Goal: Information Seeking & Learning: Learn about a topic

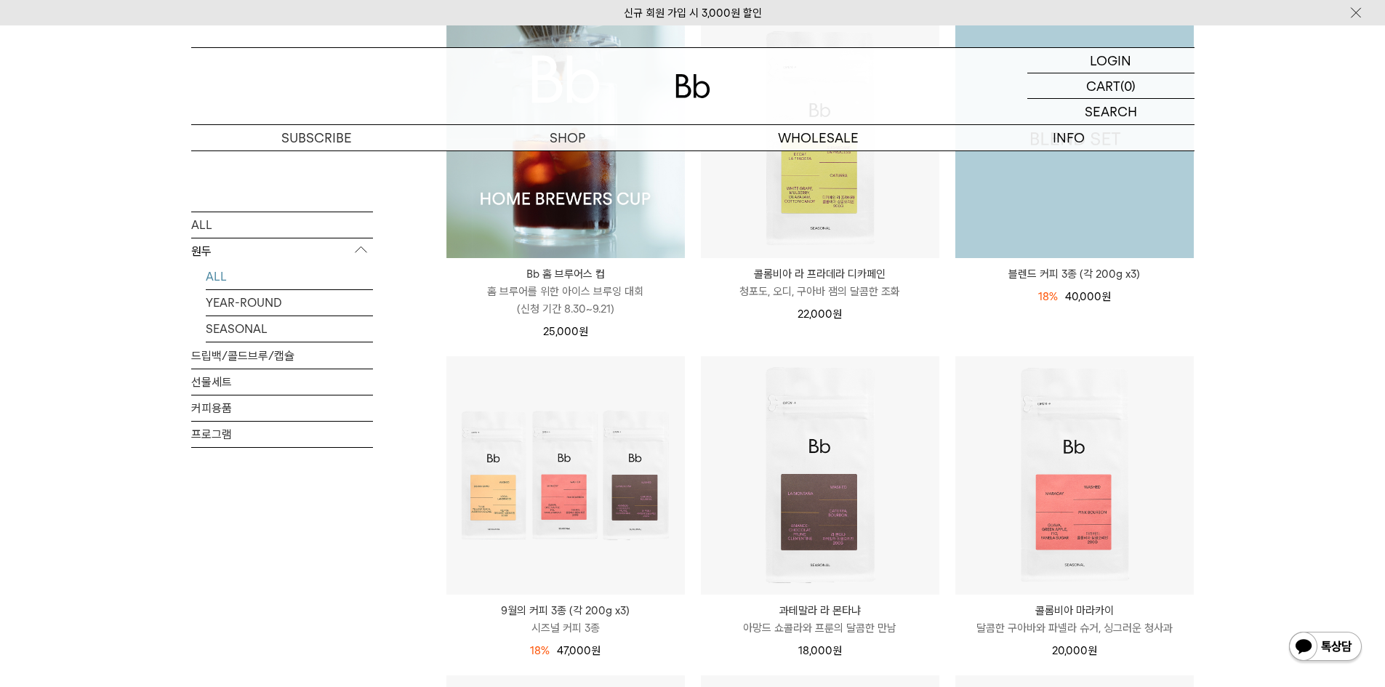
scroll to position [291, 0]
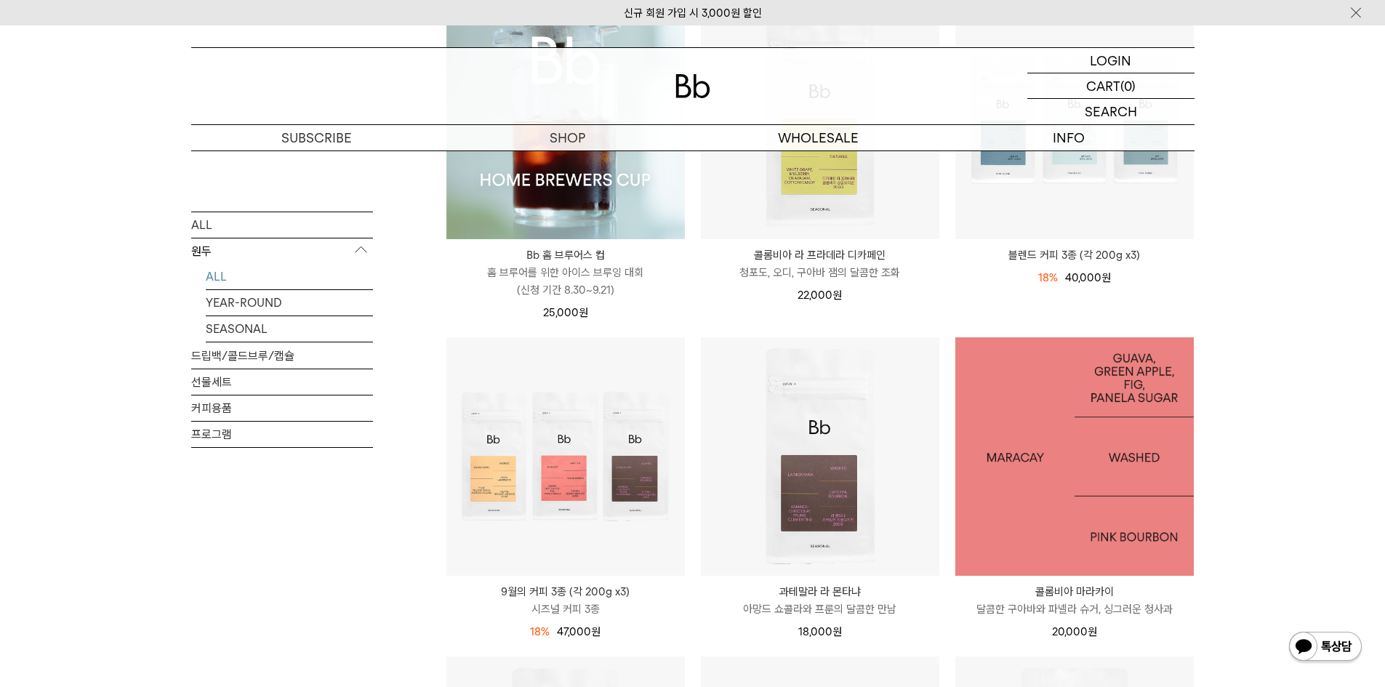
click at [1108, 486] on img at bounding box center [1074, 456] width 238 height 238
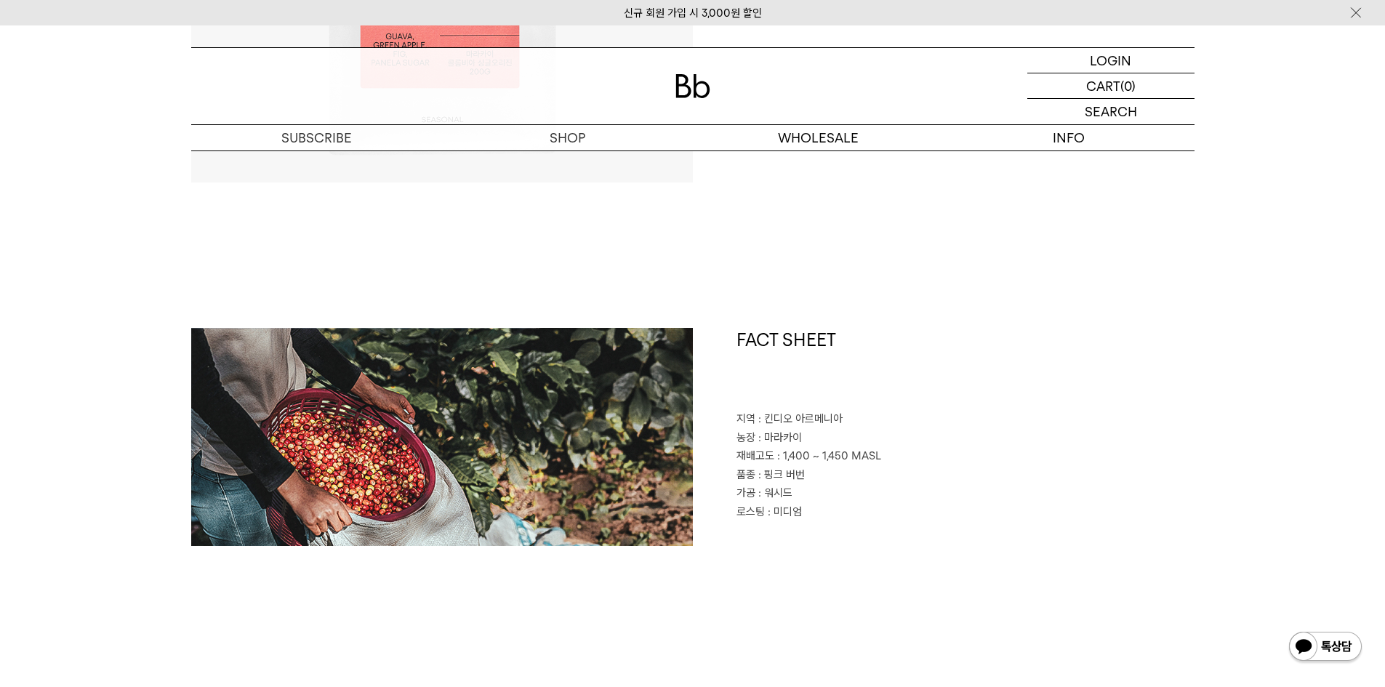
scroll to position [509, 0]
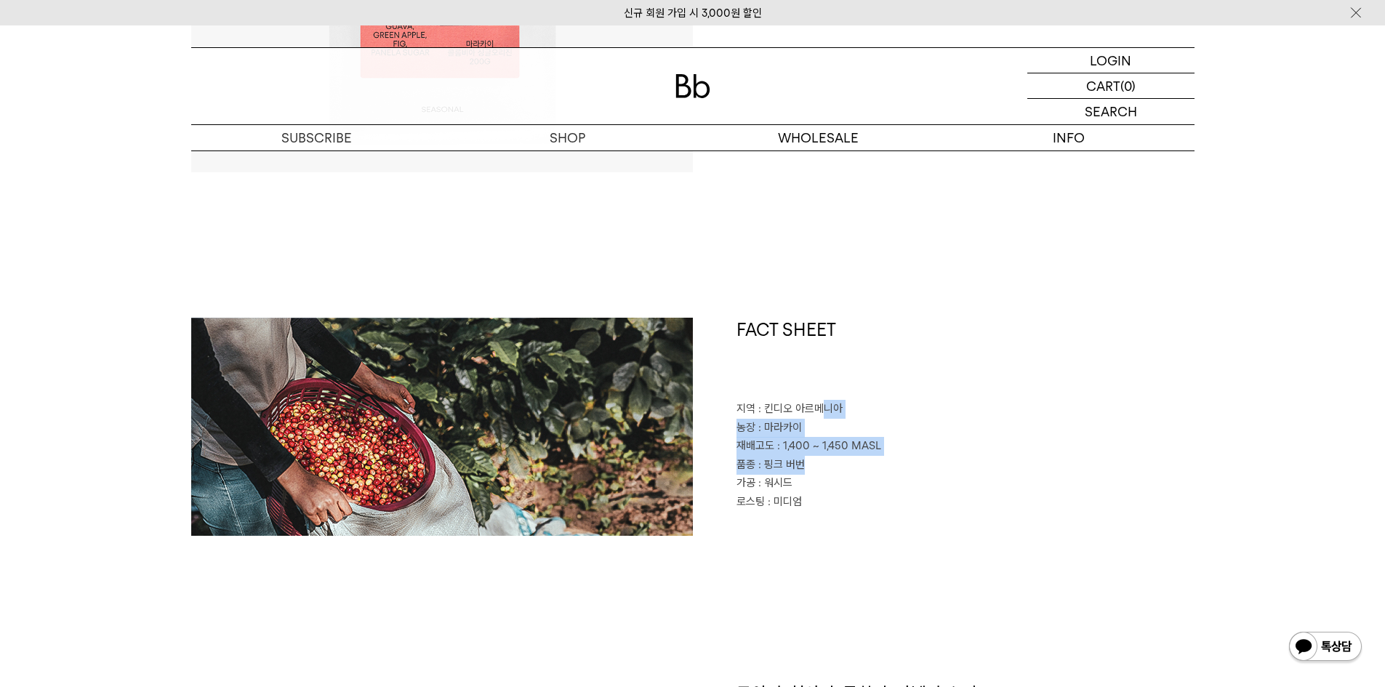
drag, startPoint x: 825, startPoint y: 404, endPoint x: 921, endPoint y: 467, distance: 115.2
click at [921, 467] on div "FACT SHEET 지역 : 킨디오 아르메니아 농장 : 마라카이 재배고도 : 1,400 ~ 1,450 MASL 품종 : 핑크 버번 가공 : 워…" at bounding box center [944, 427] width 502 height 218
click at [921, 467] on p "품종 : 핑크 버번" at bounding box center [966, 465] width 458 height 19
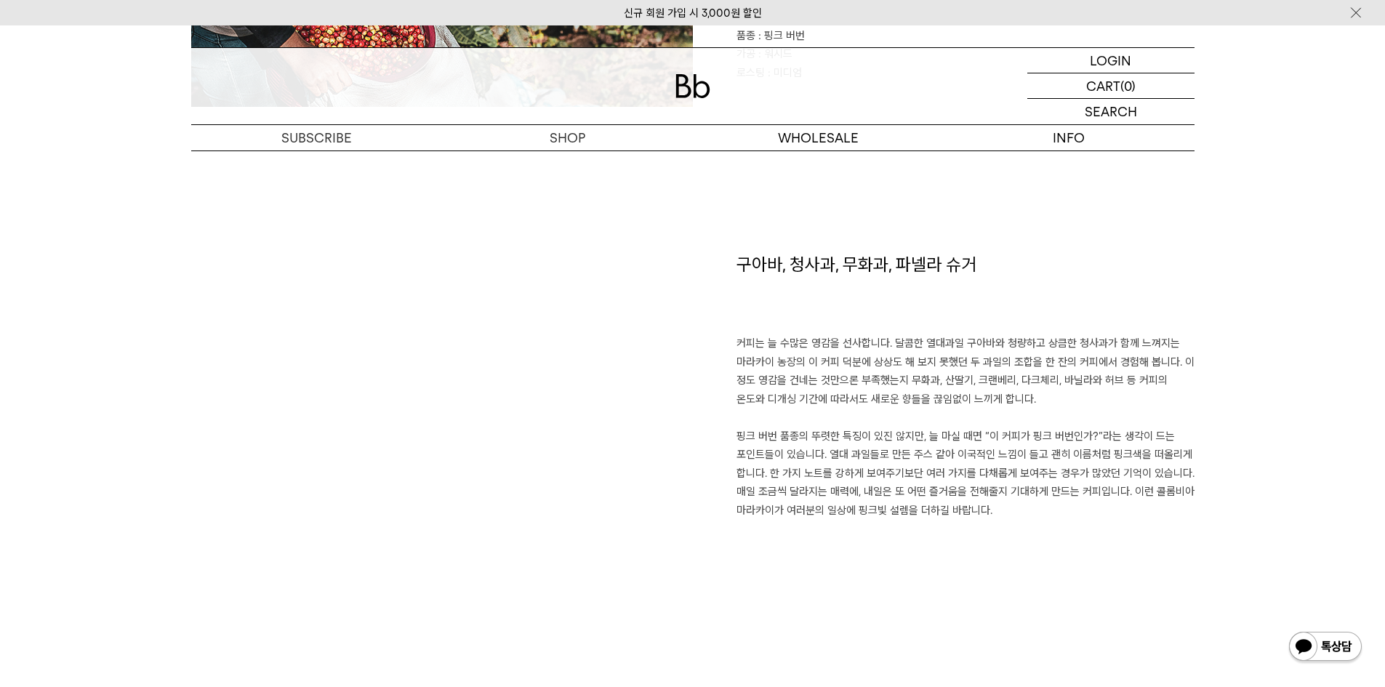
scroll to position [1018, 0]
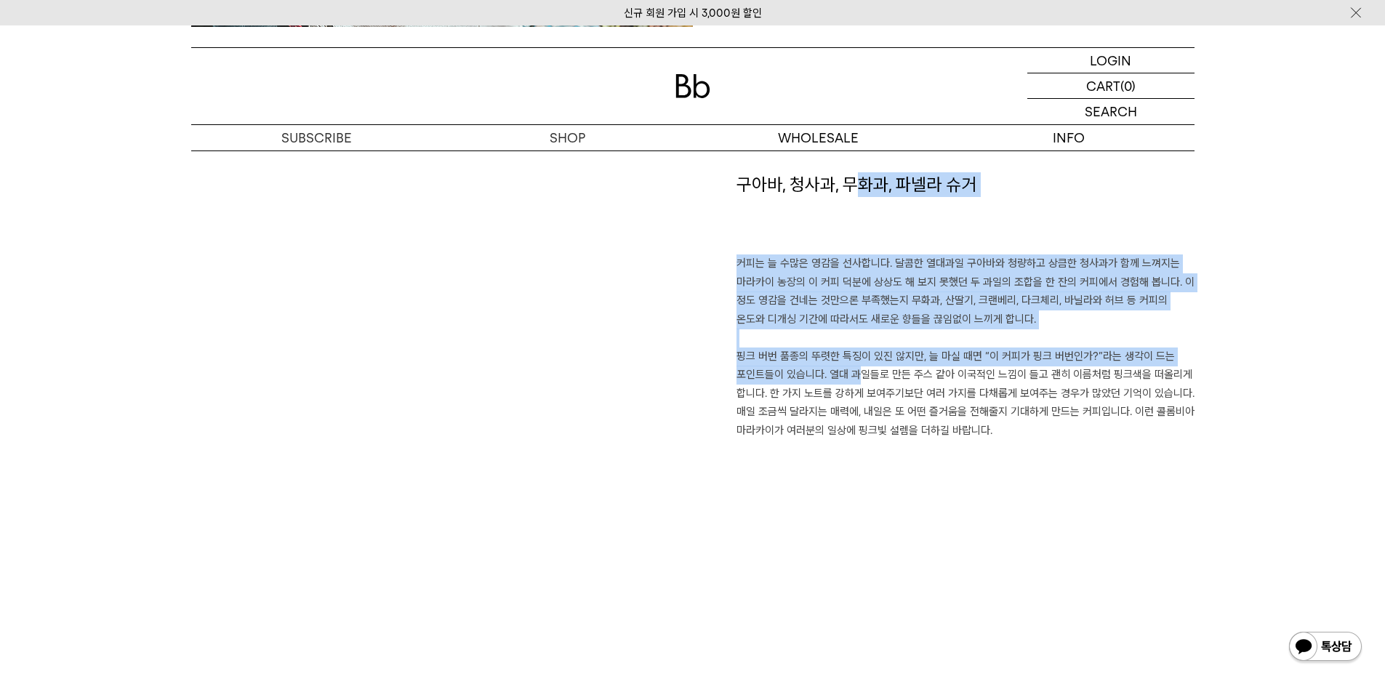
drag, startPoint x: 850, startPoint y: 350, endPoint x: 846, endPoint y: 372, distance: 23.0
click at [846, 372] on div "구아바, 청사과, 무화과, 파넬라 슈거 커피는 늘 수많은 영감을 선사합니다. 달콤한 열대과일 구아바와 청량하고 상큼한 청사과가 함께 느껴지는 …" at bounding box center [944, 360] width 502 height 376
click at [846, 372] on p "커피는 늘 수많은 영감을 선사합니다. 달콤한 열대과일 구아바와 청량하고 상큼한 청사과가 함께 느껴지는 마라카이 농장의 이 커피 덕분에 상상도 …" at bounding box center [966, 346] width 458 height 185
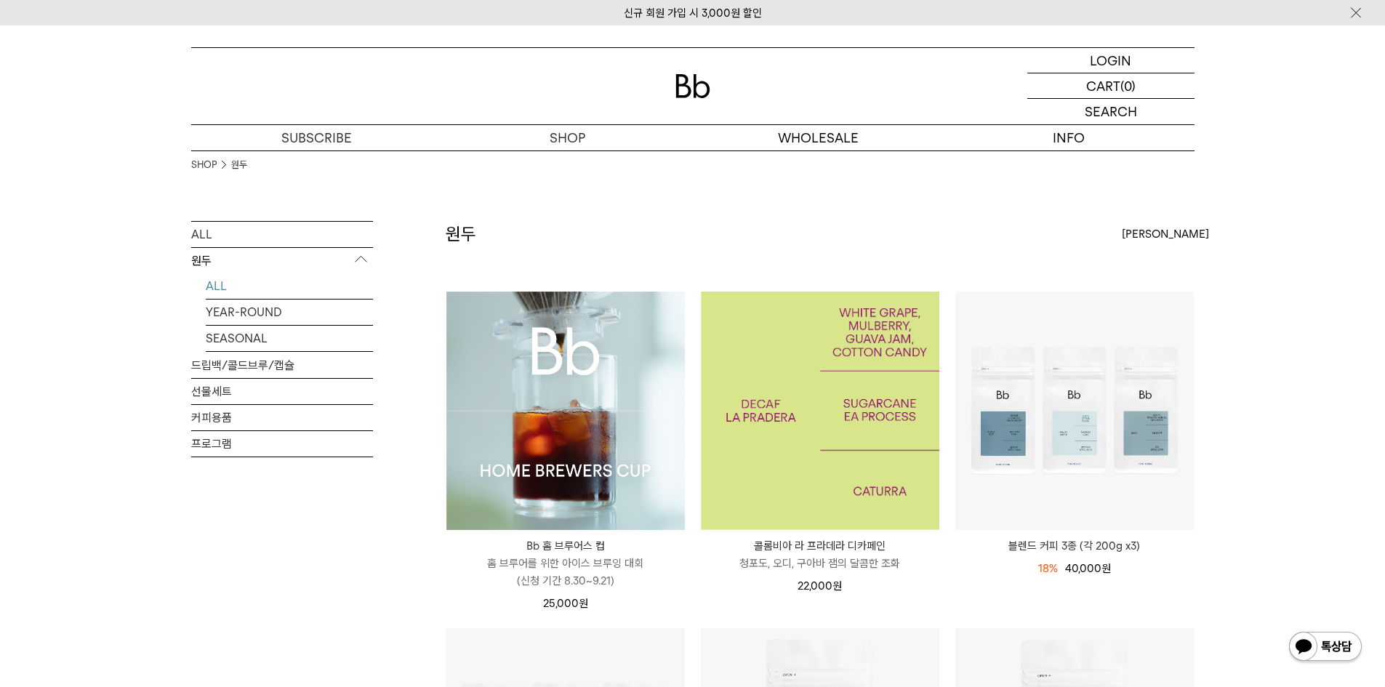
click at [828, 394] on img at bounding box center [820, 411] width 238 height 238
